Goal: Information Seeking & Learning: Learn about a topic

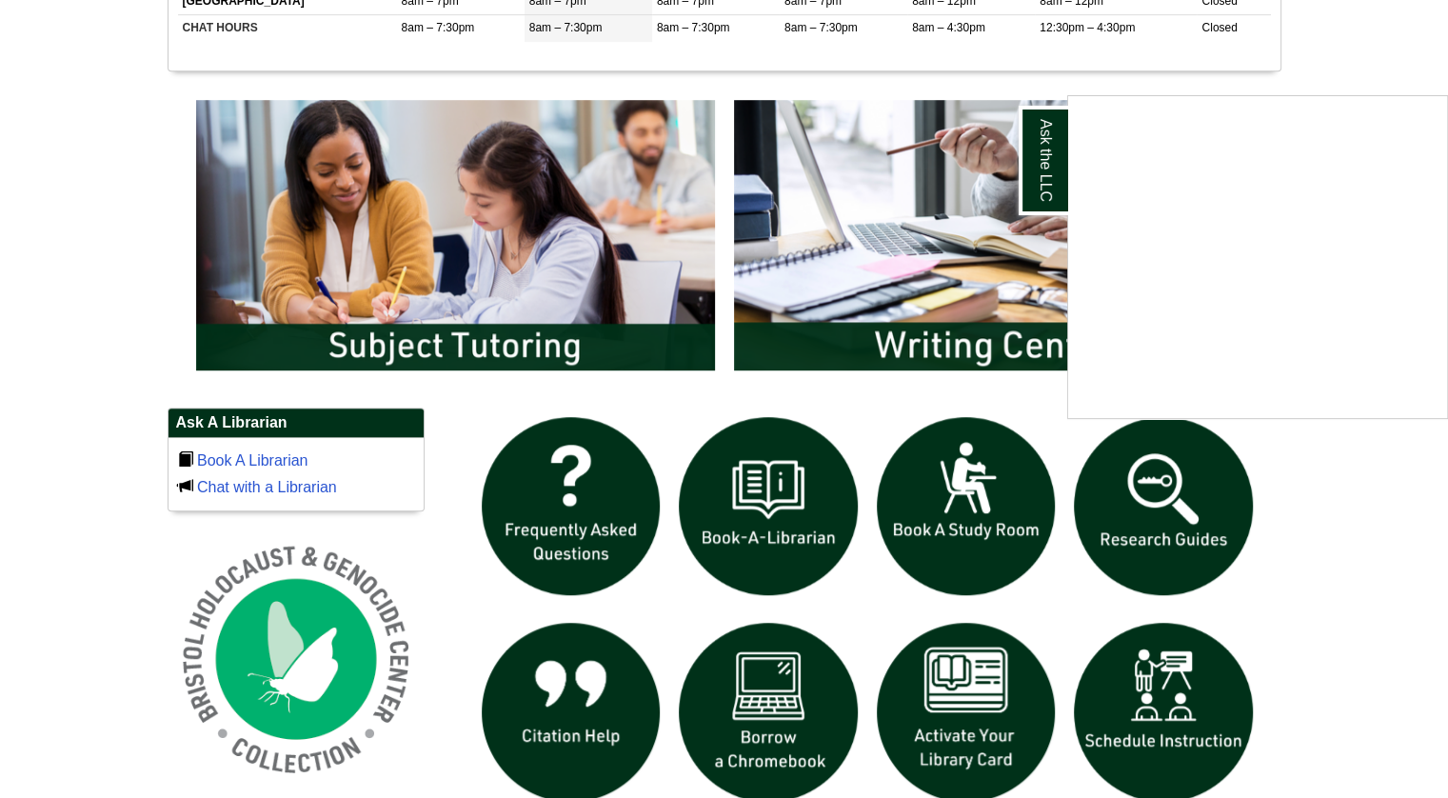
click at [1179, 496] on div "Ask the LLC" at bounding box center [724, 399] width 1448 height 798
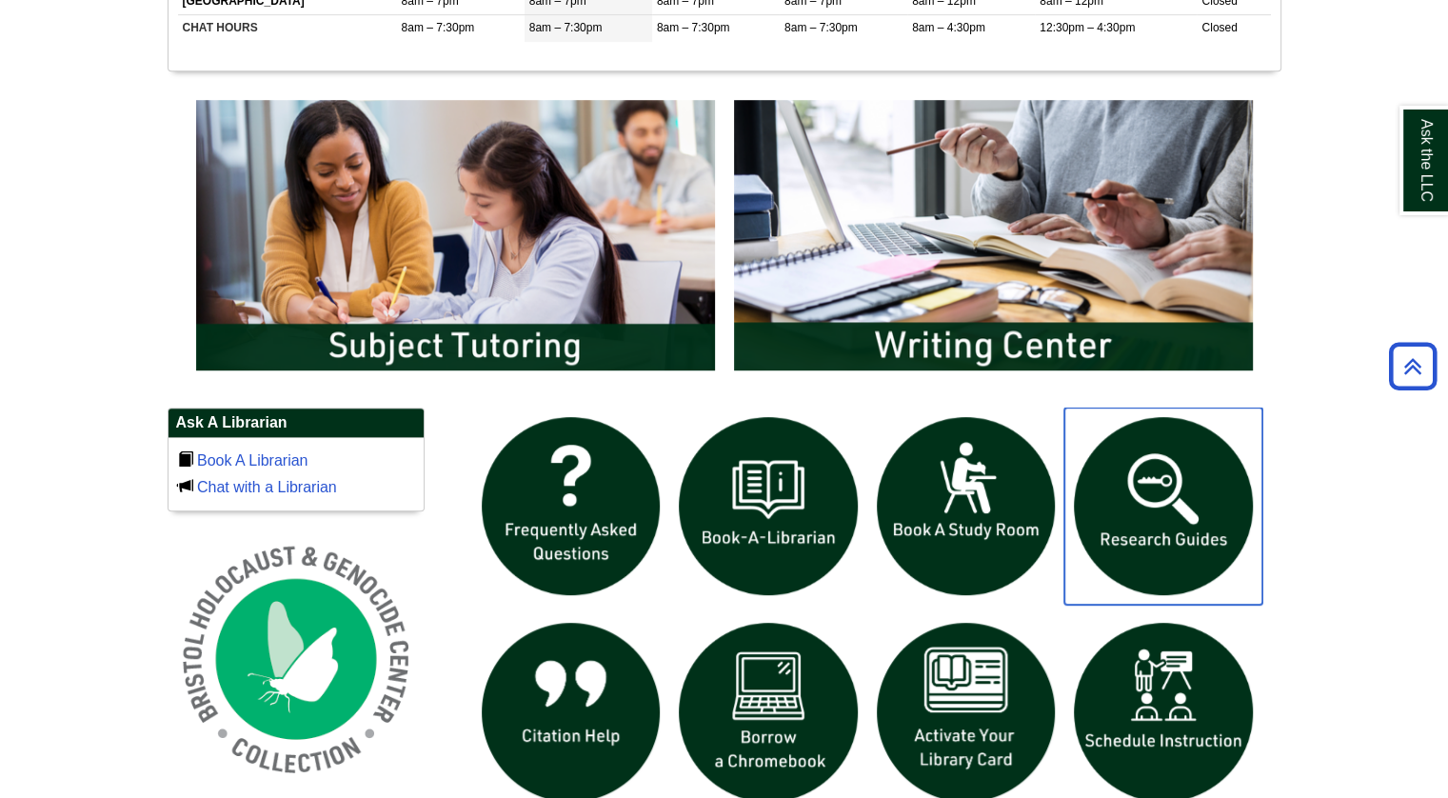
click at [1178, 497] on img "slideshow" at bounding box center [1163, 506] width 198 height 198
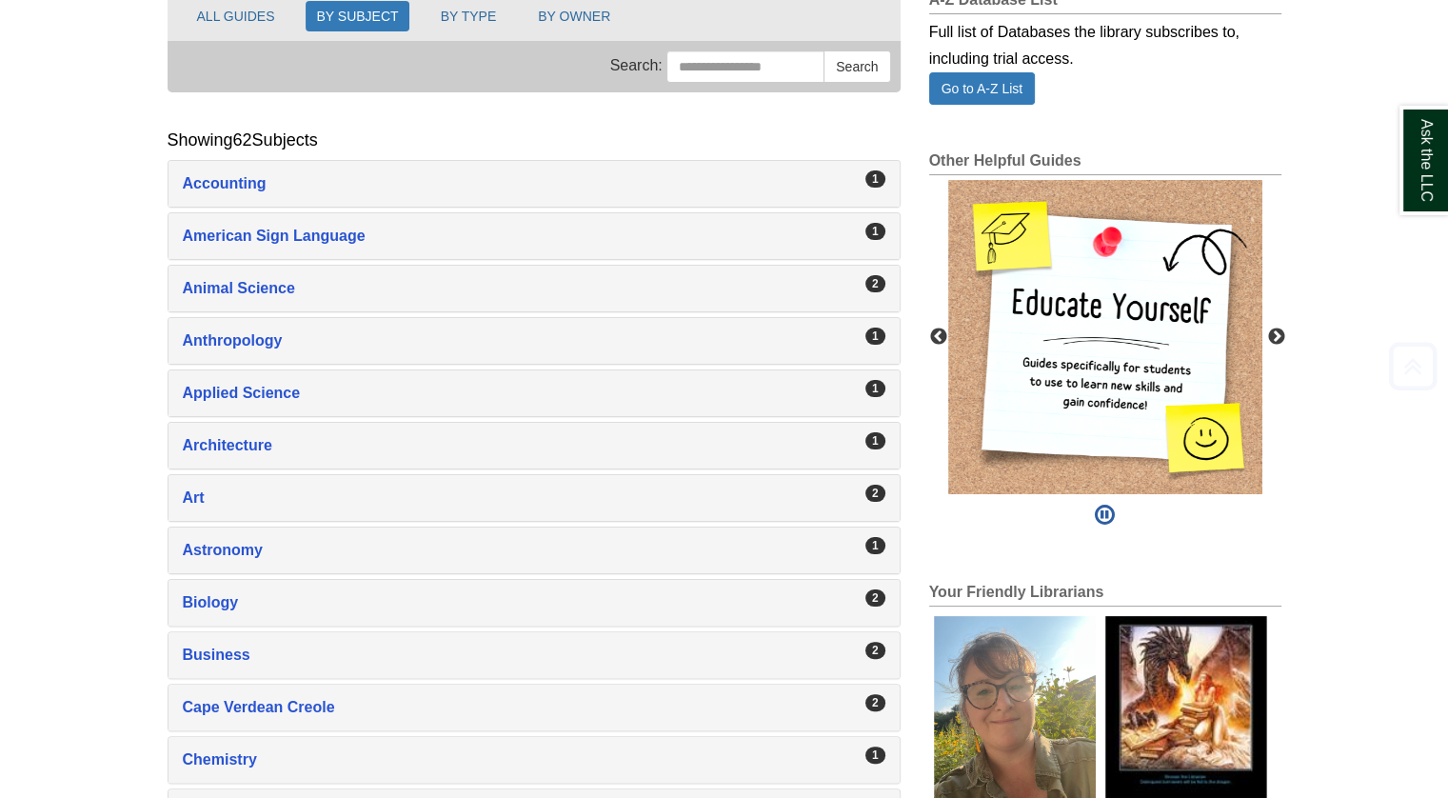
scroll to position [286, 0]
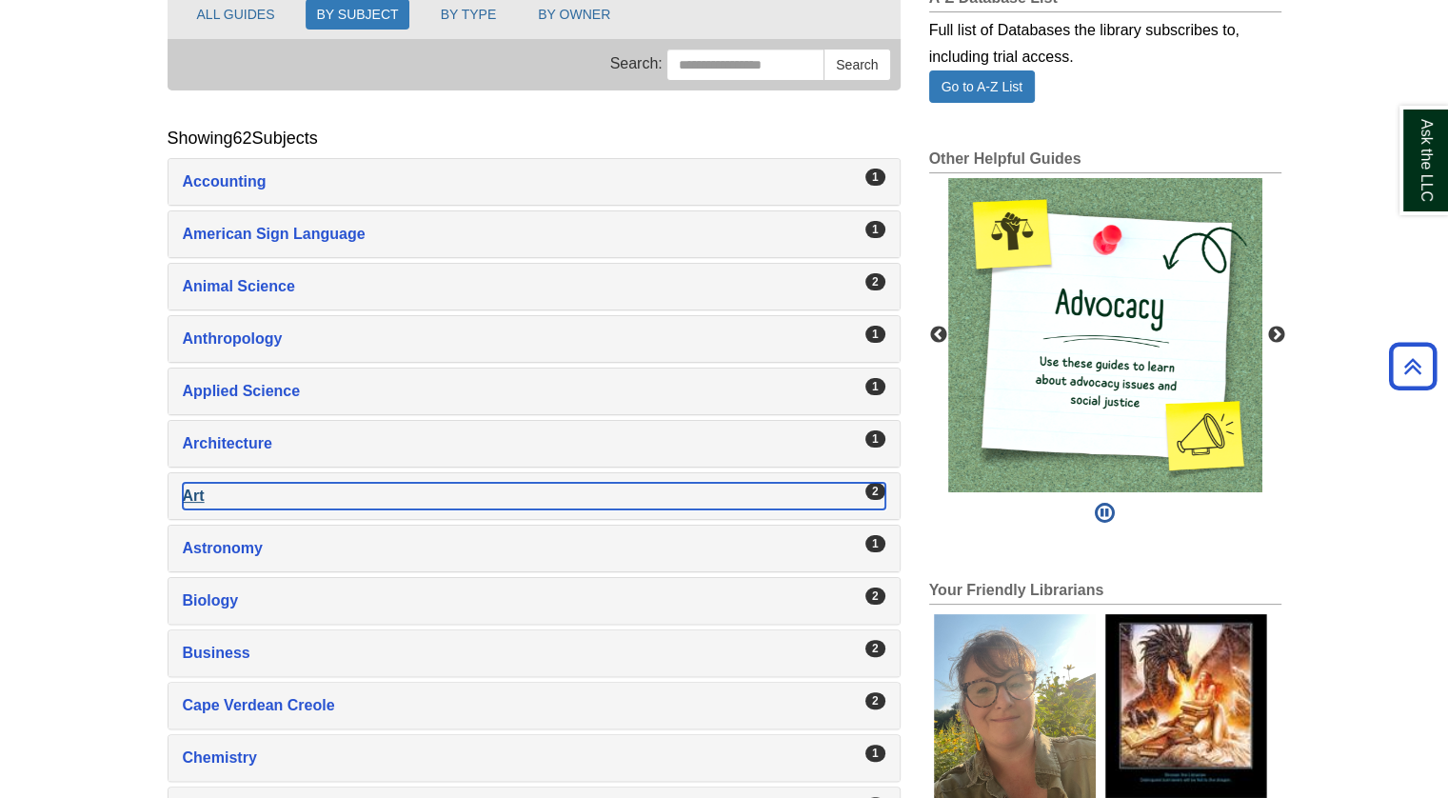
click at [235, 496] on div "Art , 2 guides" at bounding box center [534, 496] width 702 height 27
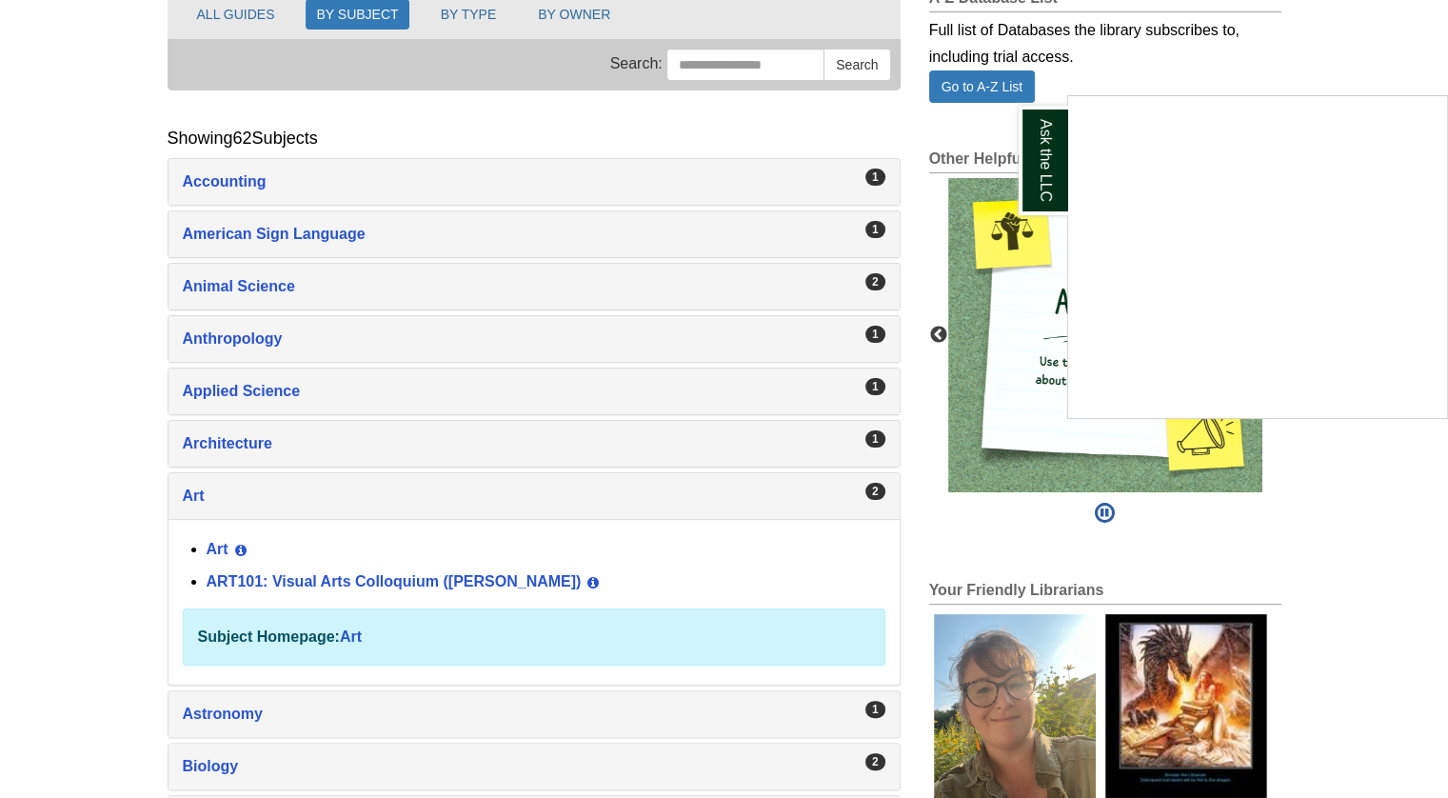
click at [286, 578] on div "Ask the LLC" at bounding box center [724, 399] width 1448 height 798
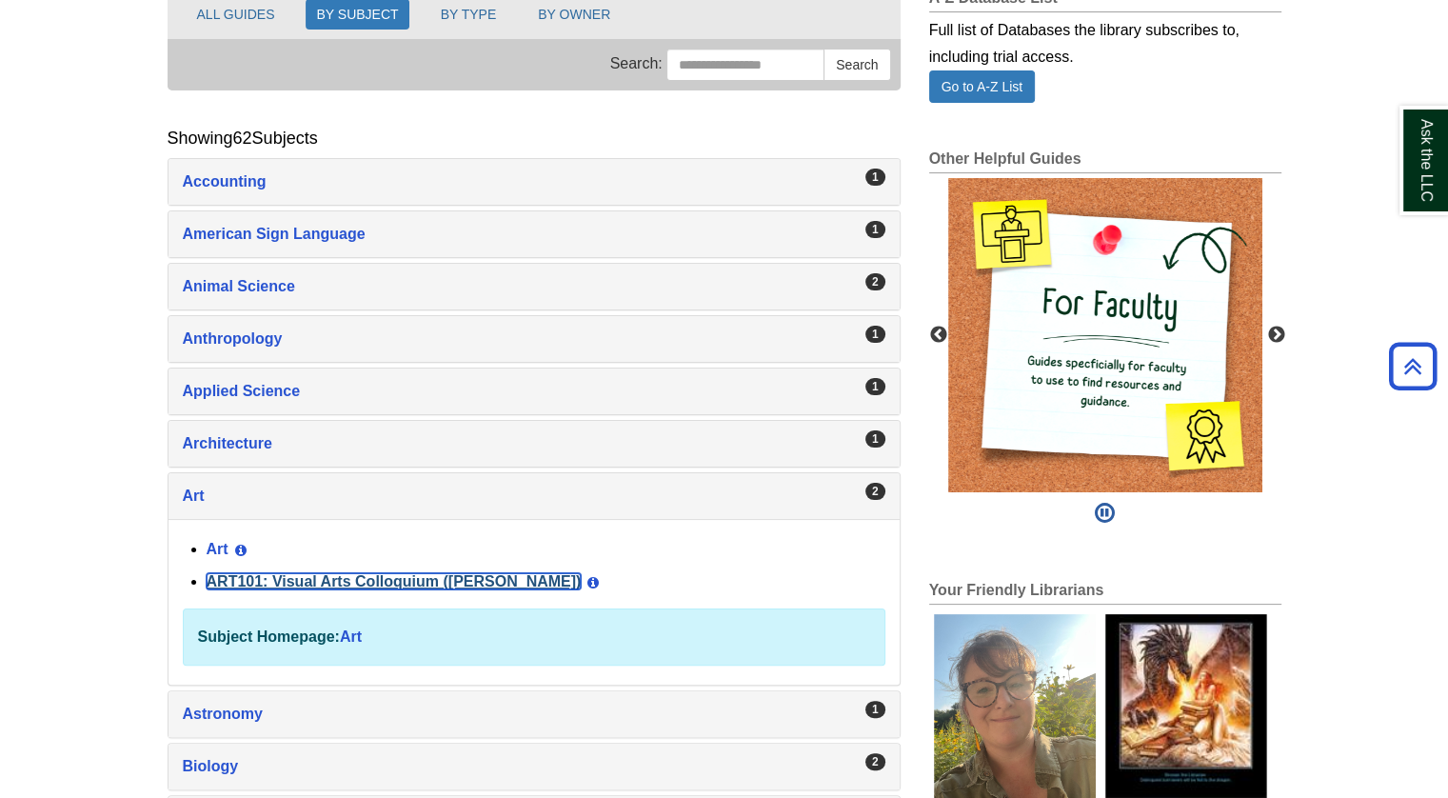
click at [306, 576] on link "ART101: Visual Arts Colloquium (Millard)" at bounding box center [394, 581] width 375 height 16
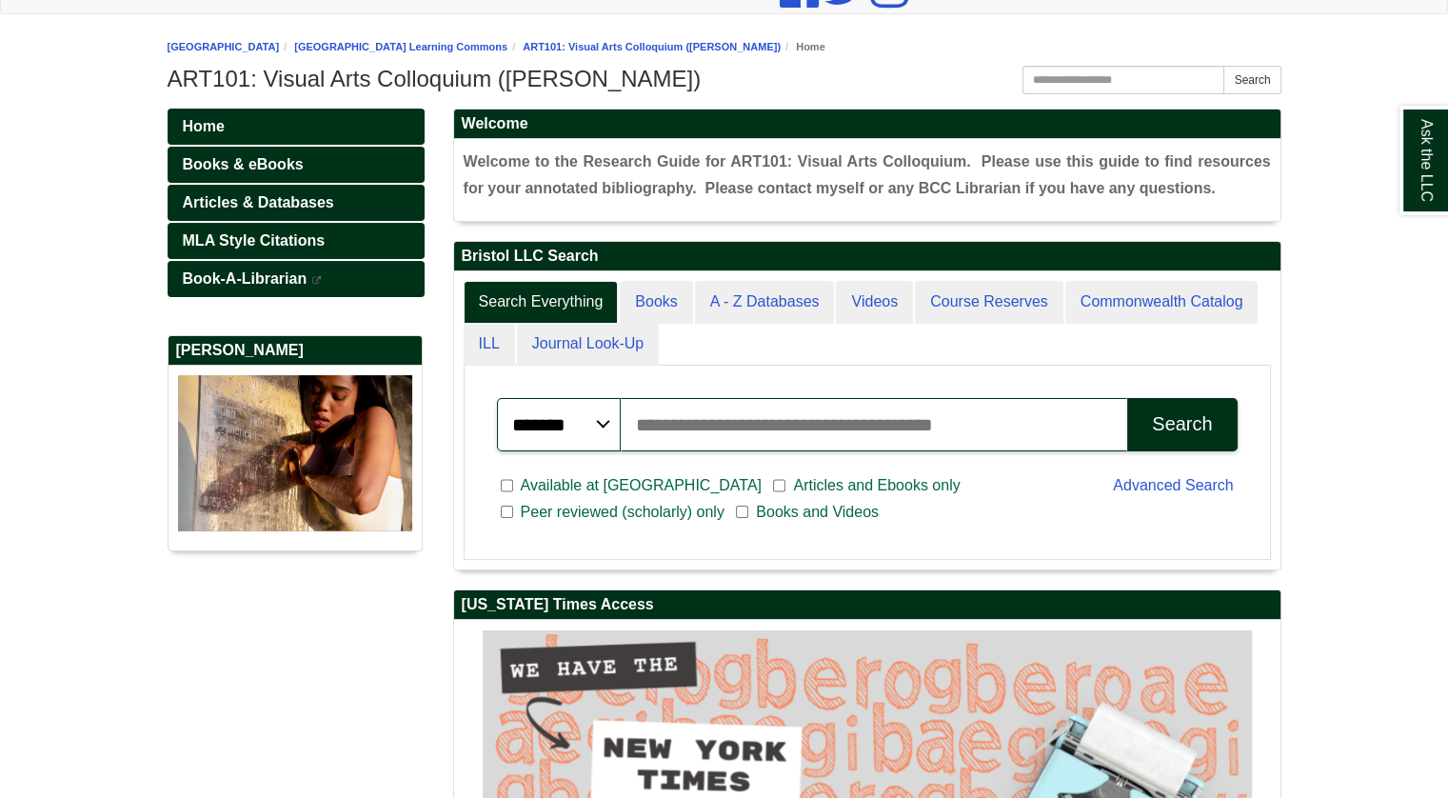
scroll to position [95, 0]
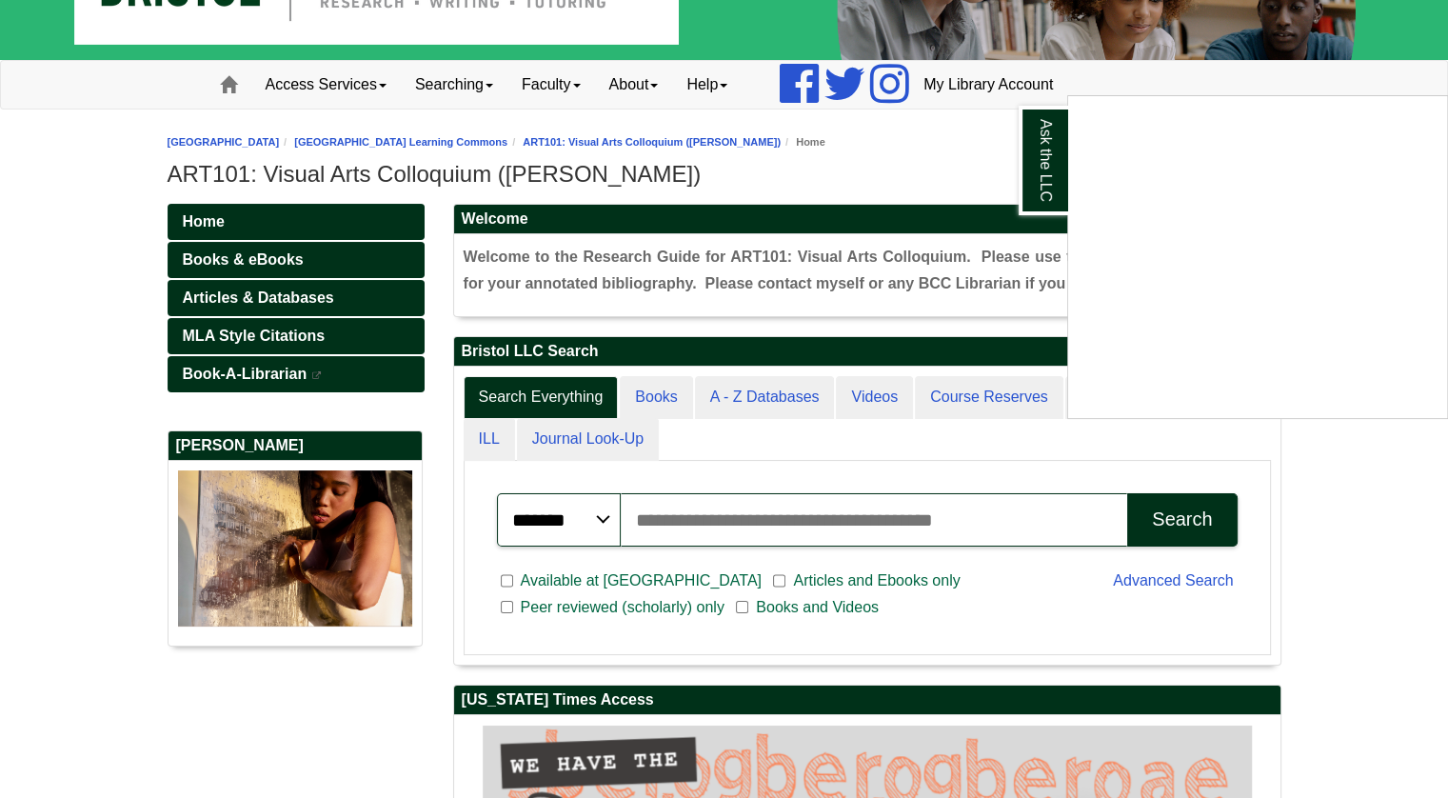
click at [322, 292] on div "Ask the LLC" at bounding box center [724, 399] width 1448 height 798
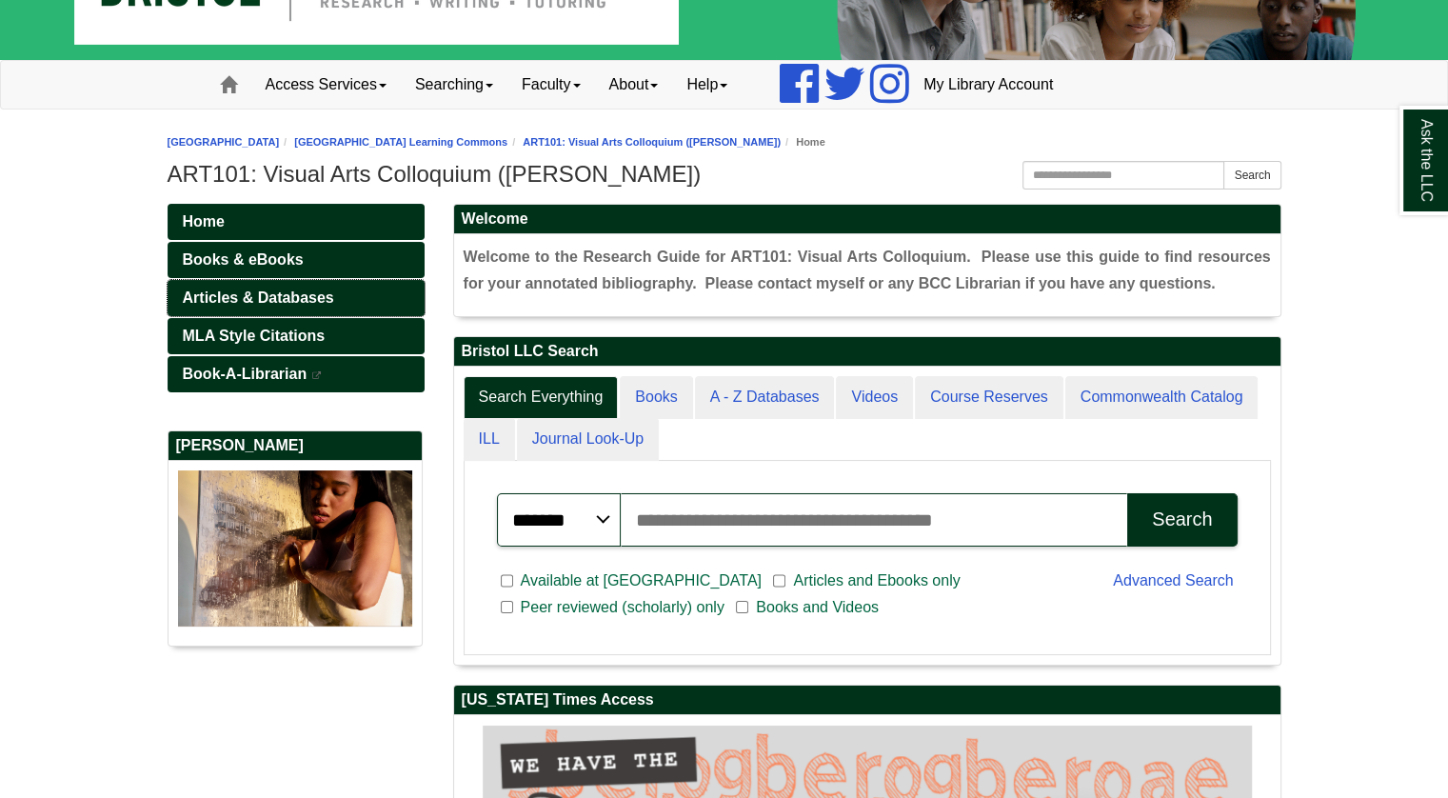
click at [324, 292] on span "Articles & Databases" at bounding box center [258, 297] width 151 height 16
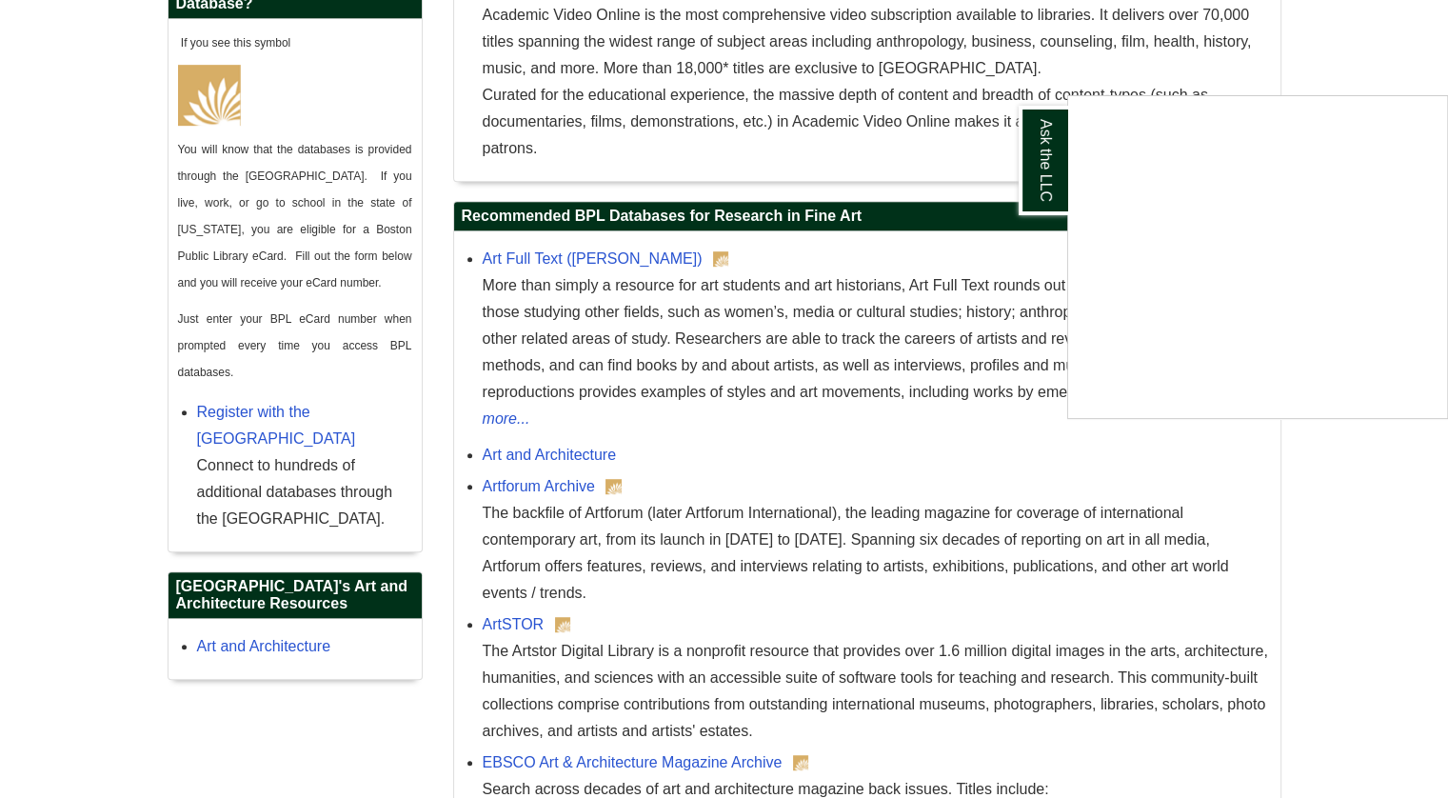
scroll to position [1047, 0]
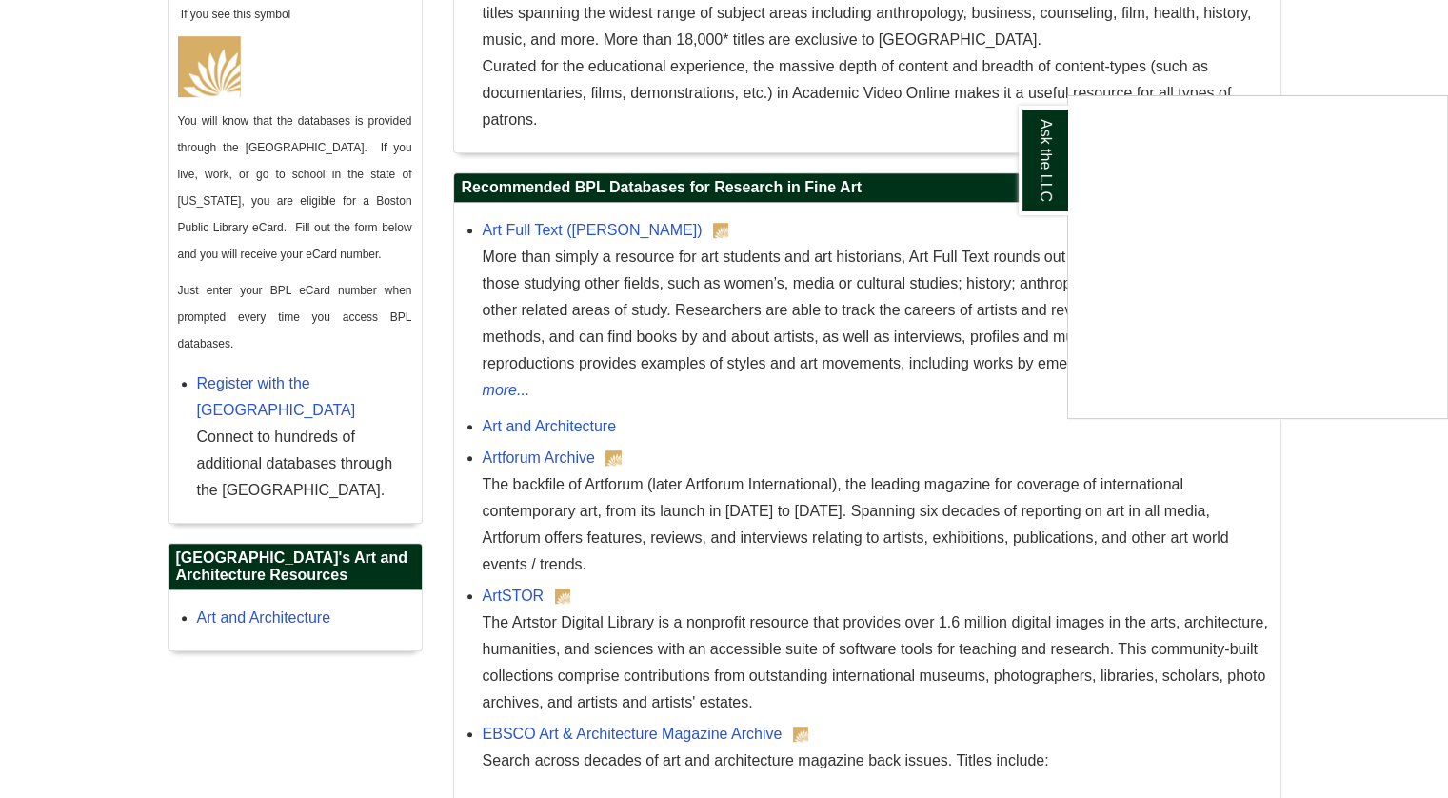
click at [567, 429] on div "Ask the LLC" at bounding box center [724, 399] width 1448 height 798
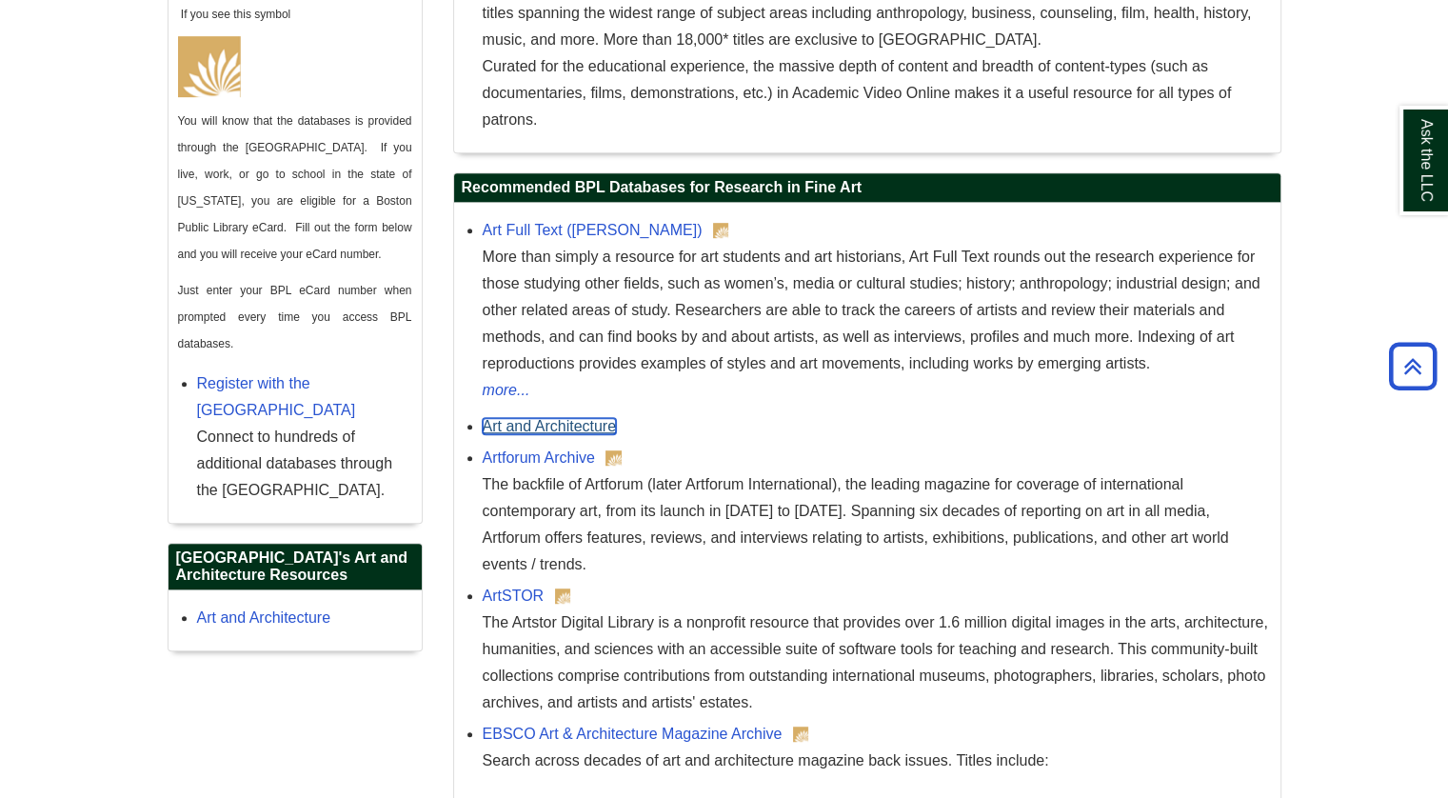
click at [581, 428] on link "Art and Architecture" at bounding box center [550, 426] width 134 height 16
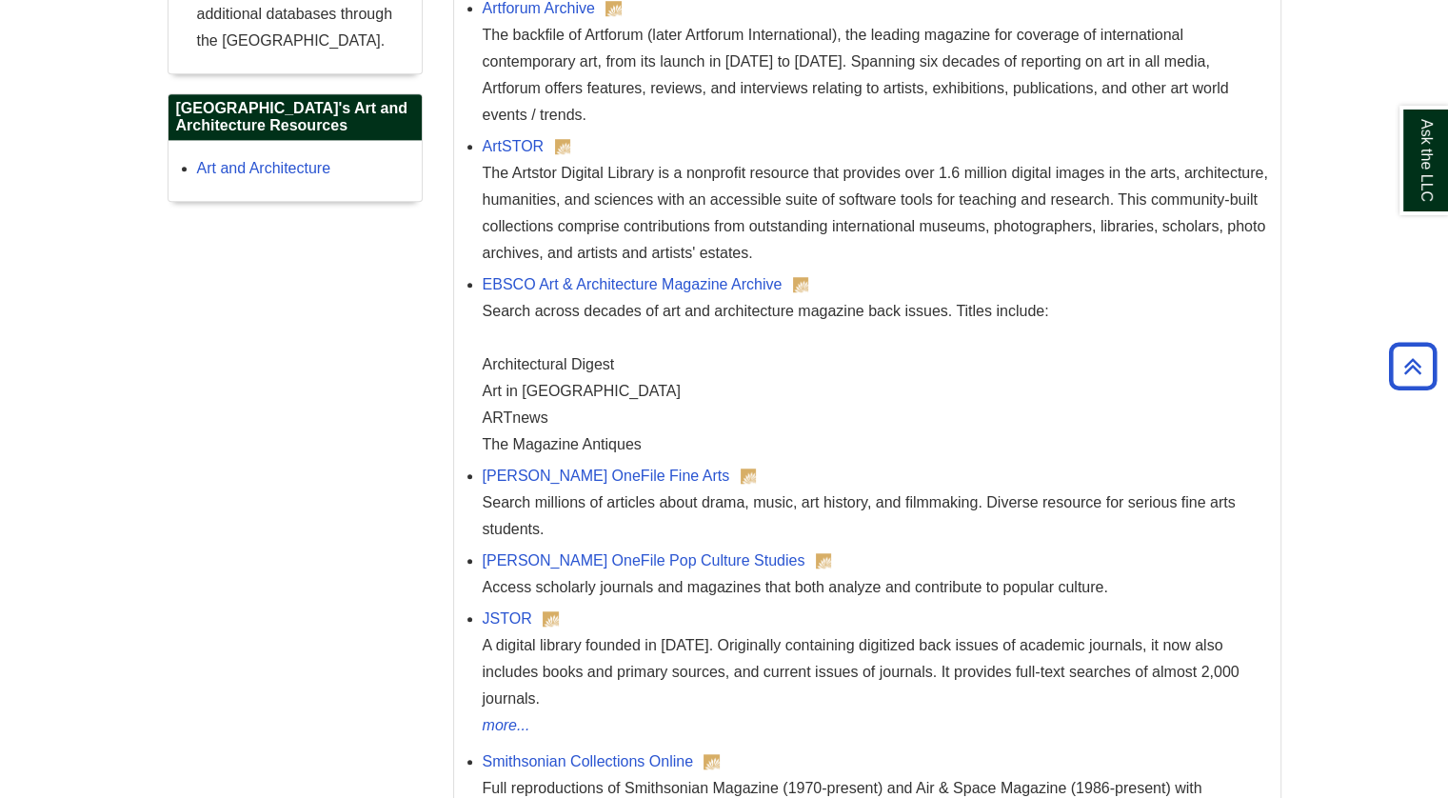
scroll to position [1523, 0]
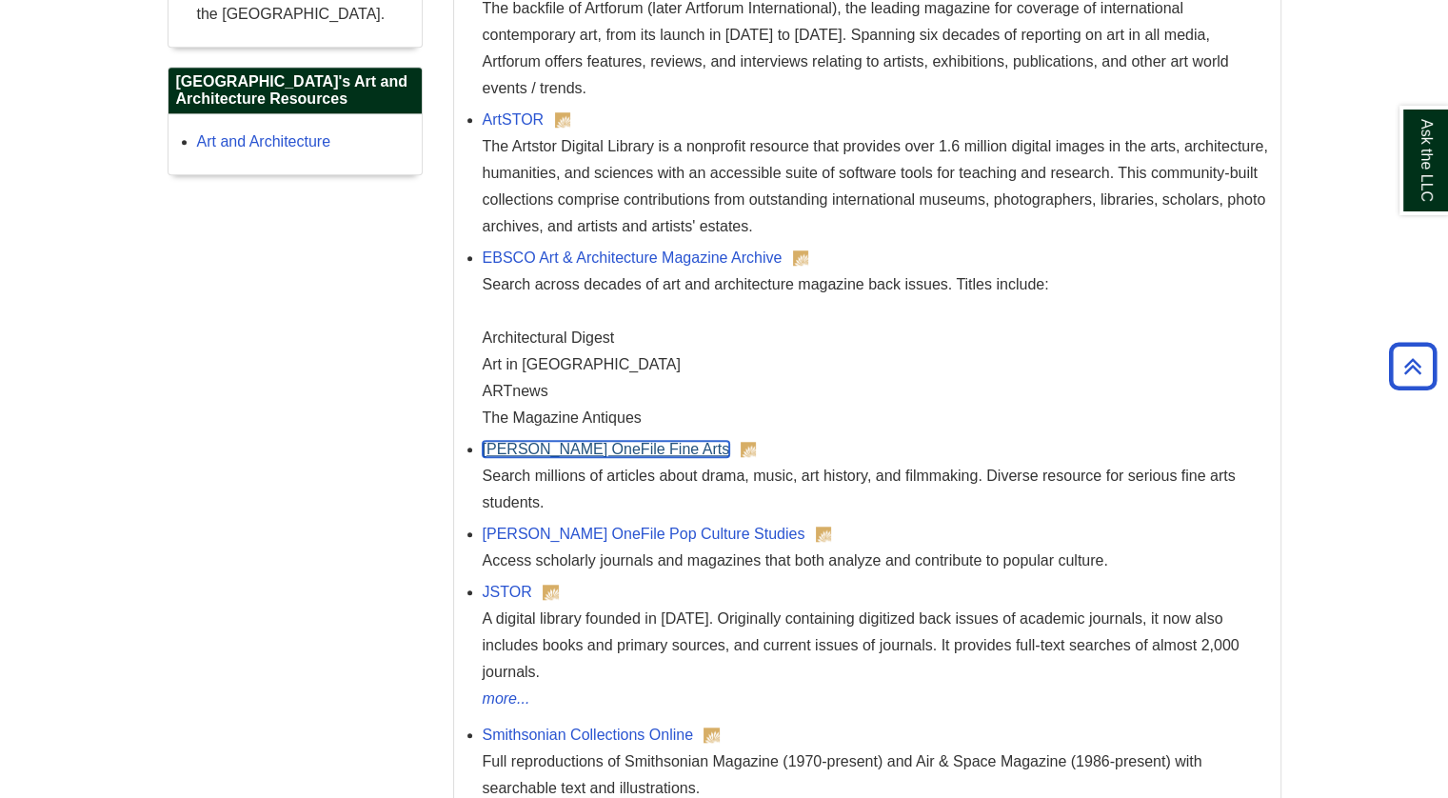
click at [626, 452] on link "Gale OneFile Fine Arts" at bounding box center [606, 449] width 247 height 16
click at [563, 260] on link "EBSCO Art & Architecture Magazine Archive" at bounding box center [633, 257] width 300 height 16
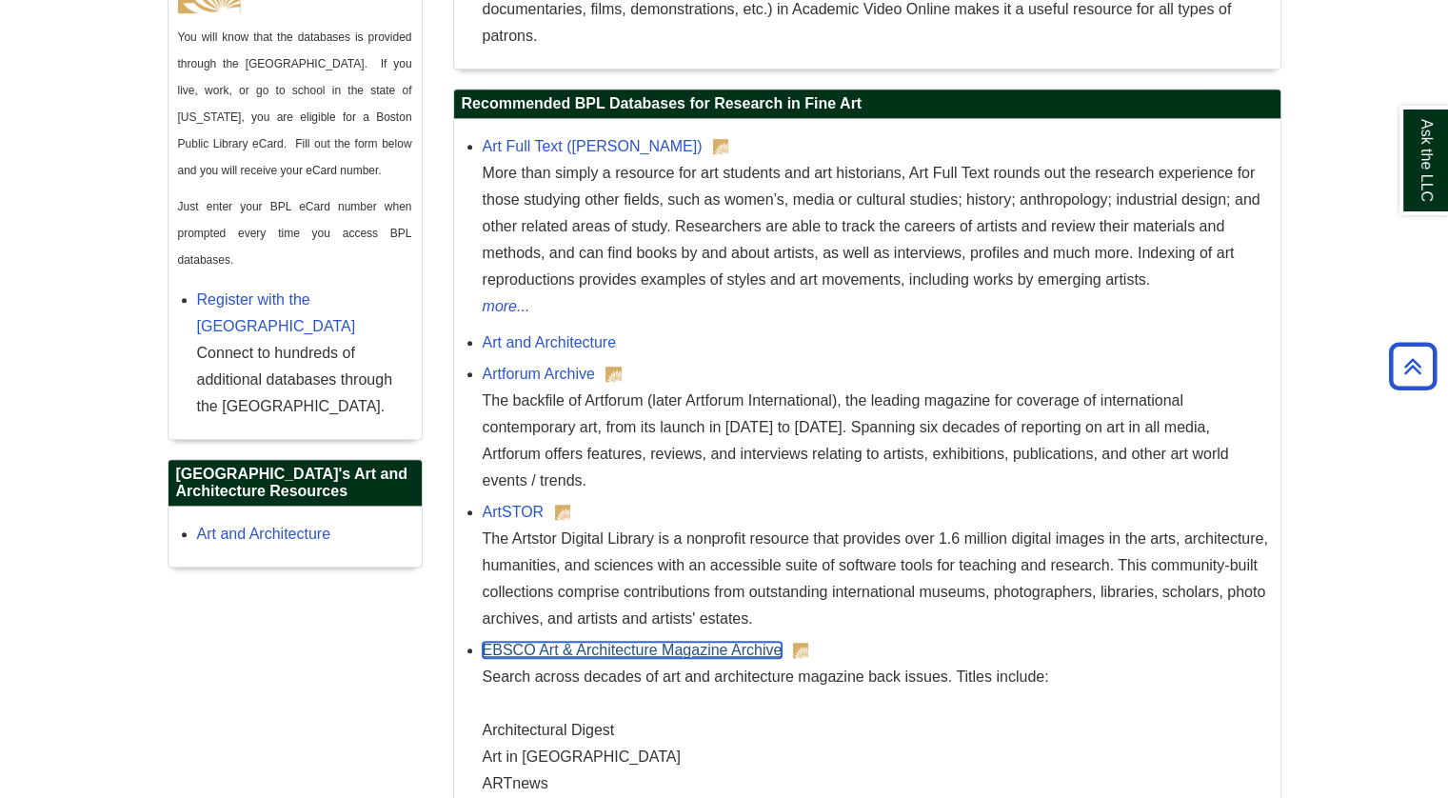
scroll to position [1039, 0]
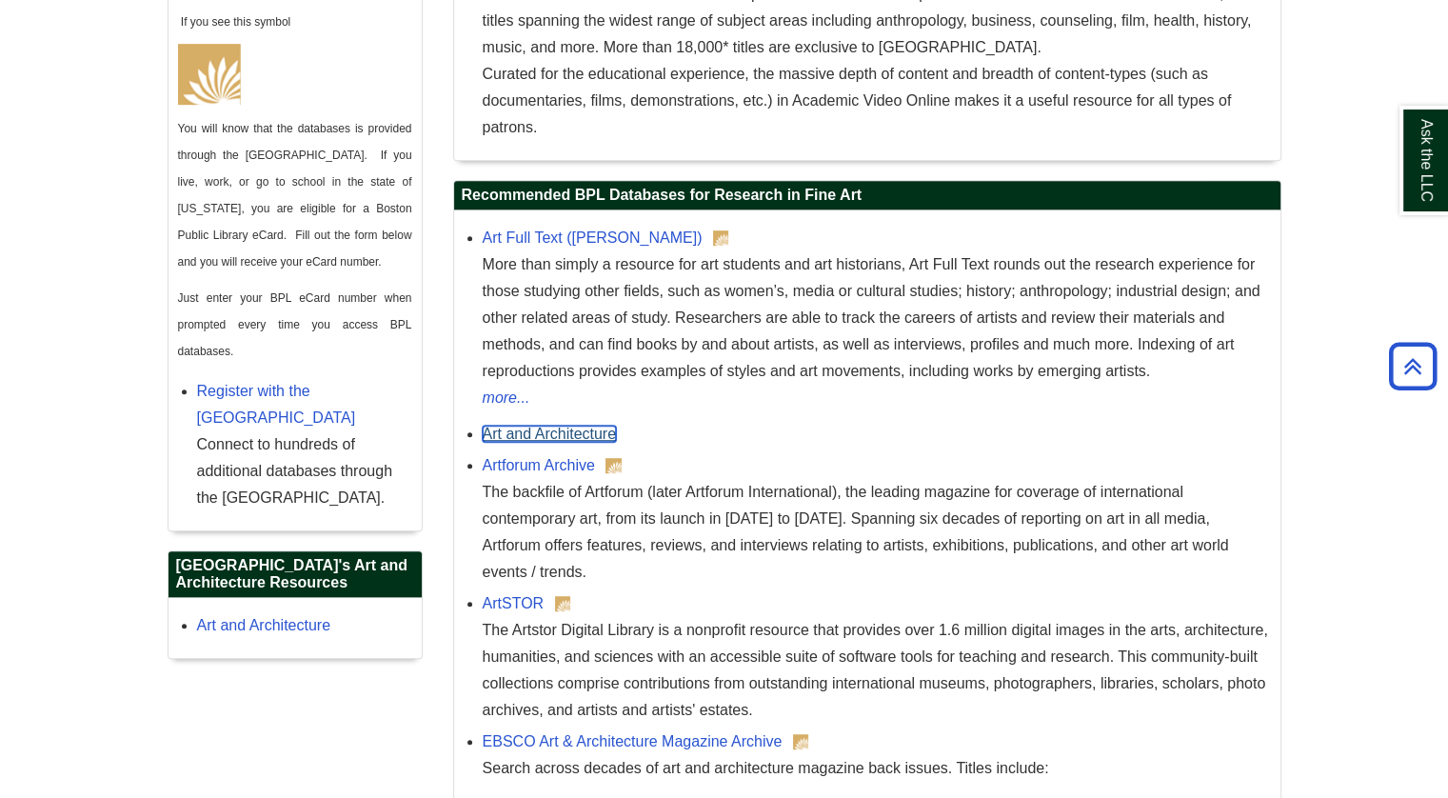
click at [576, 434] on link "Art and Architecture" at bounding box center [550, 433] width 134 height 16
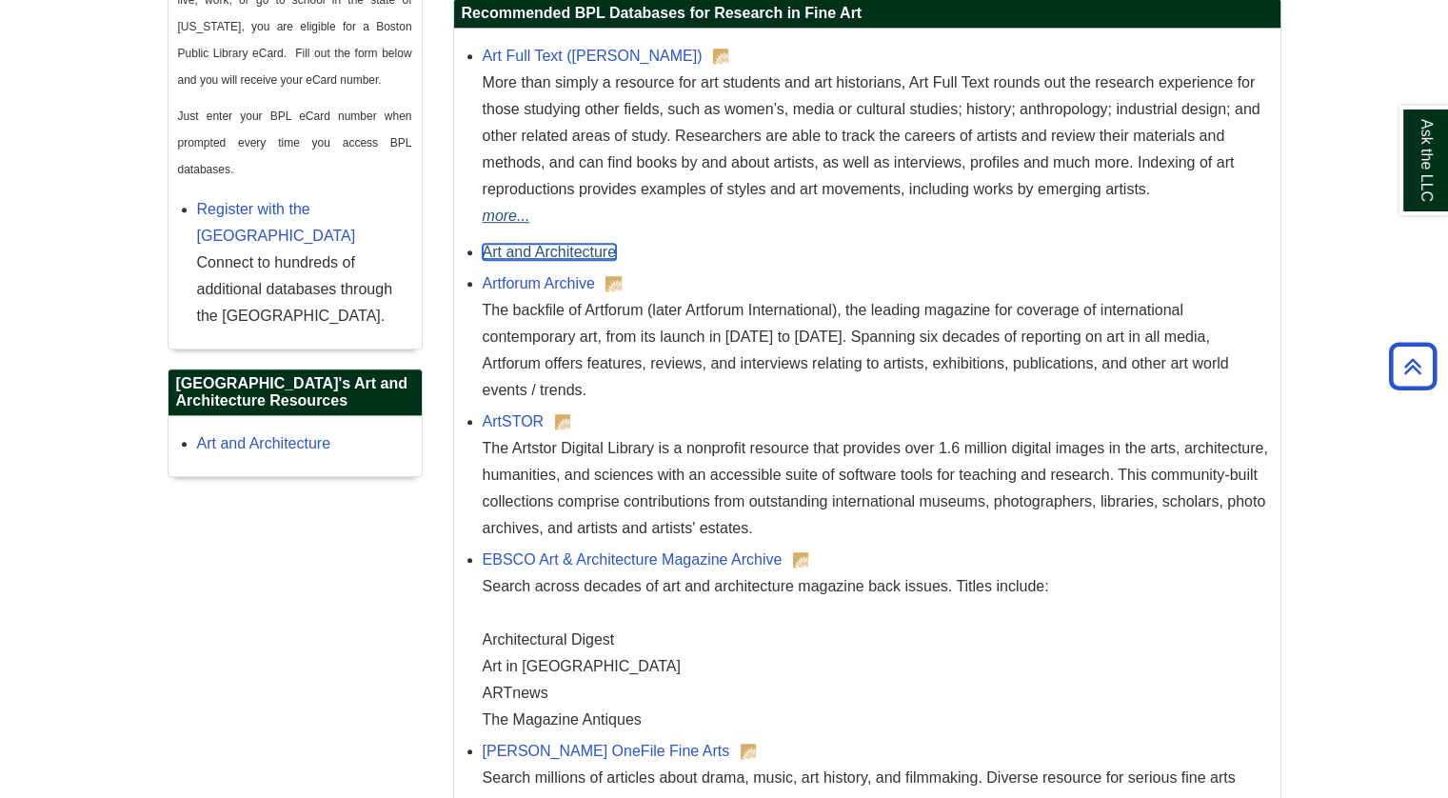
scroll to position [1230, 0]
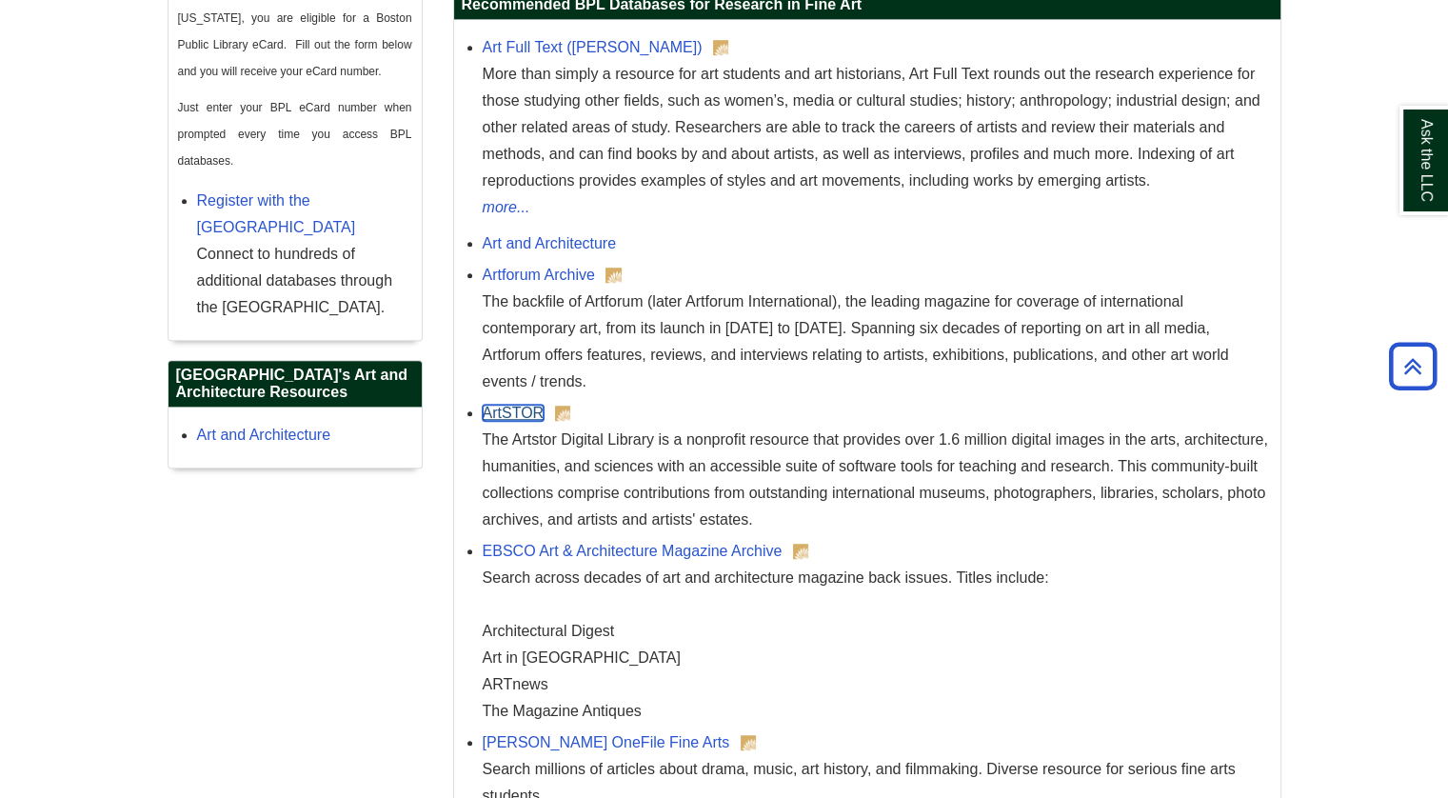
click at [520, 412] on link "ArtSTOR" at bounding box center [514, 412] width 62 height 16
